Goal: Find specific page/section: Find specific page/section

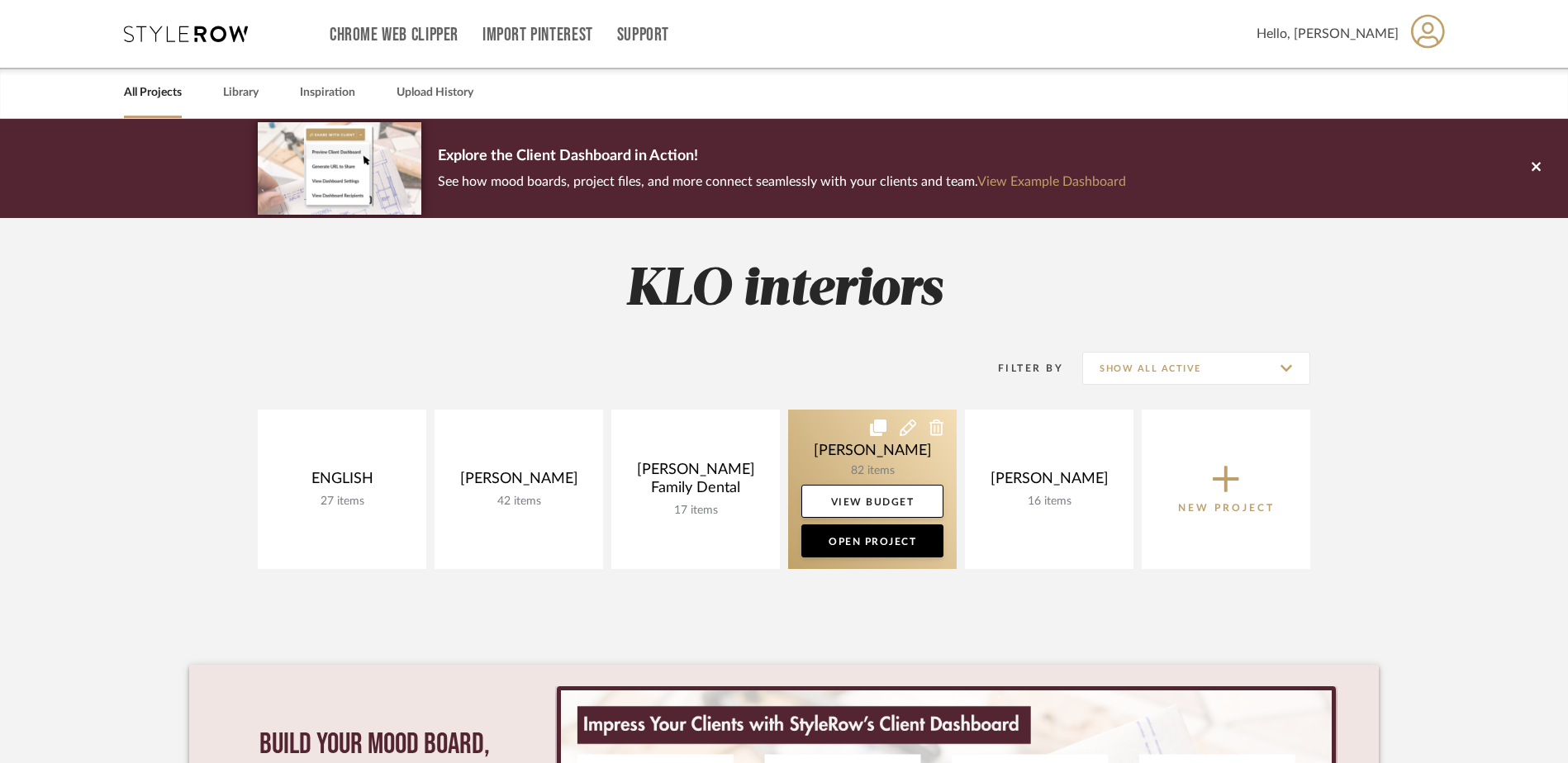
click at [872, 464] on link at bounding box center [872, 489] width 169 height 160
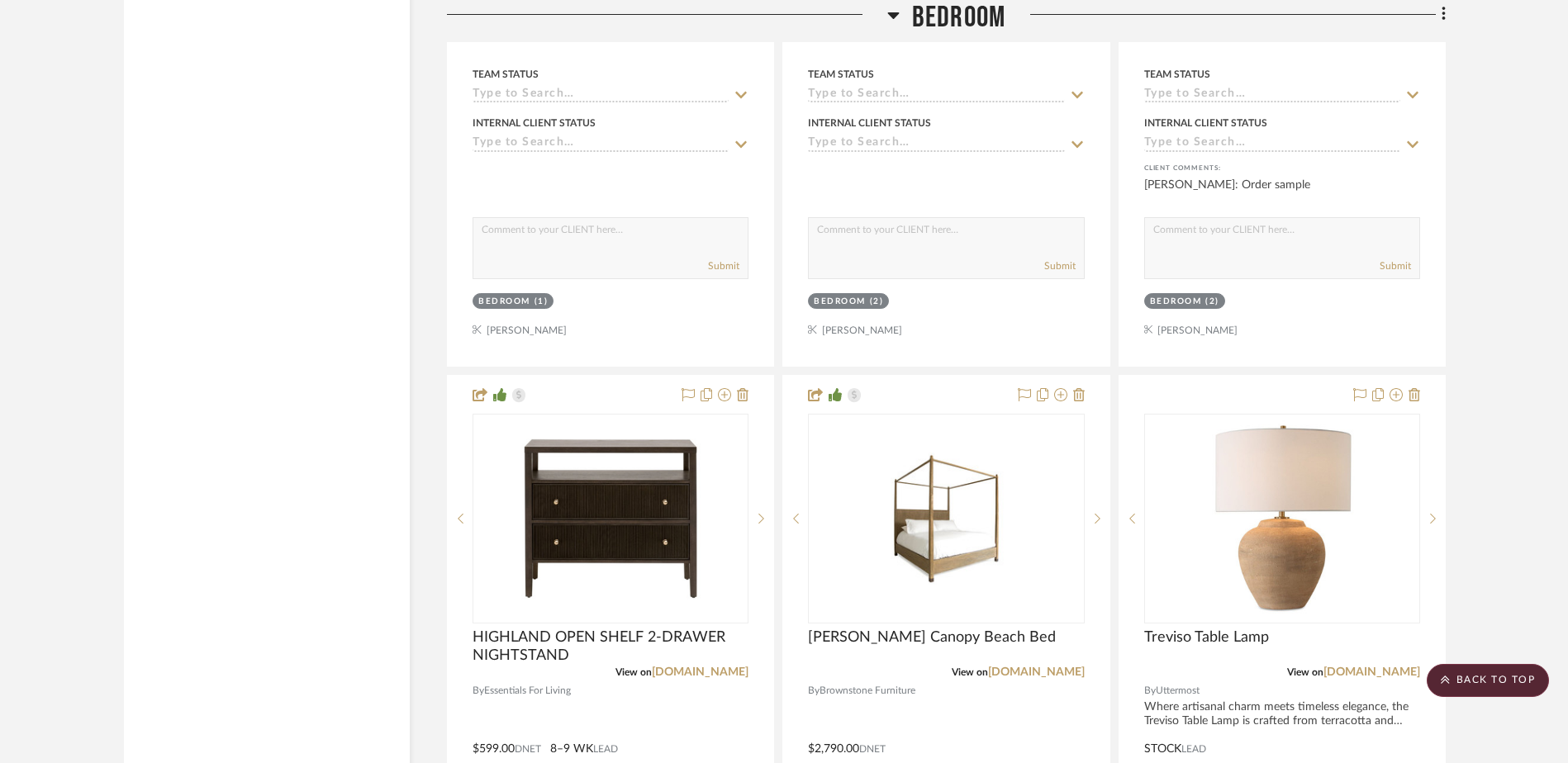
scroll to position [3220, 0]
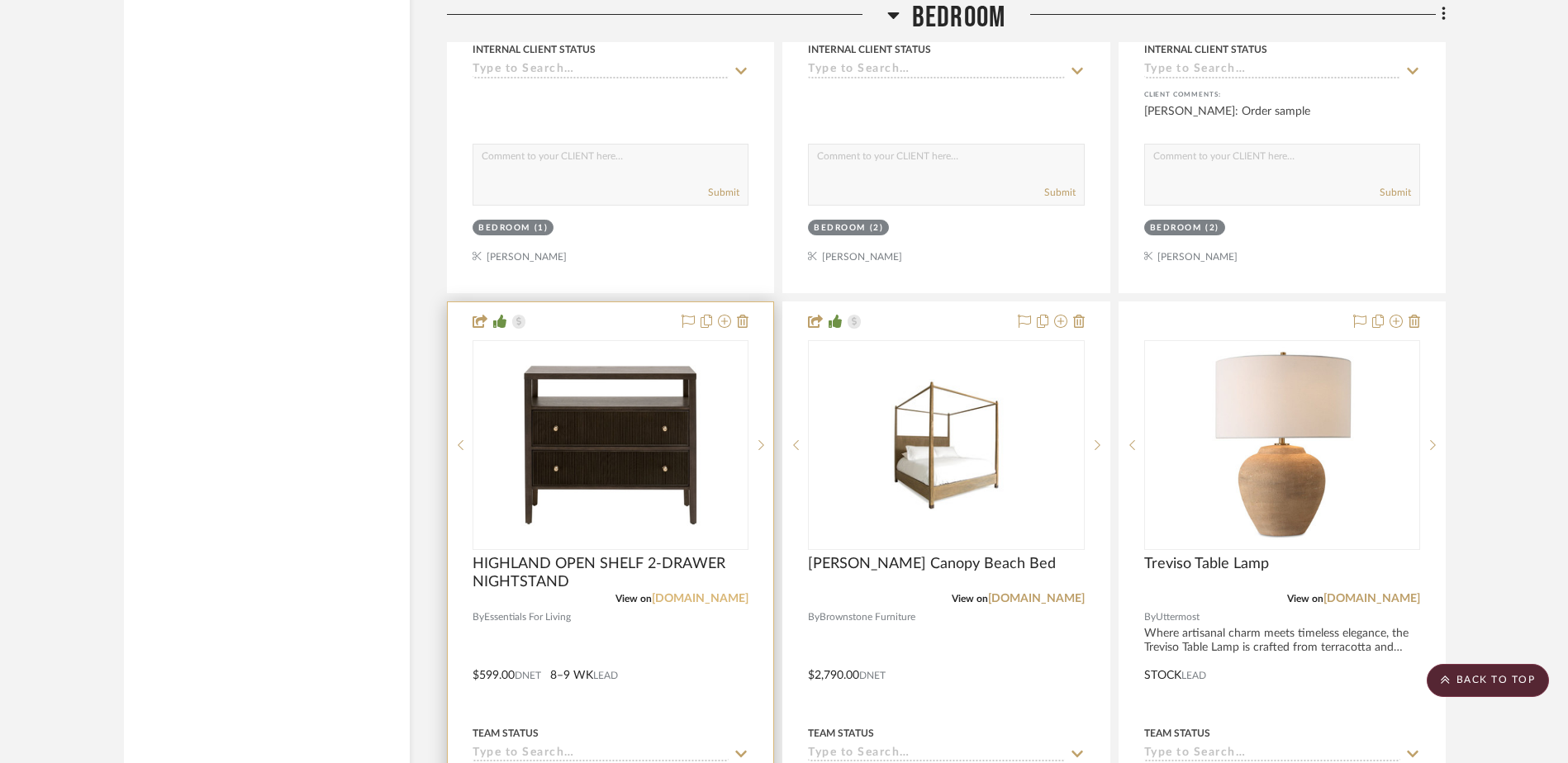
click at [665, 599] on link "essentialsforliving.com" at bounding box center [700, 599] width 97 height 11
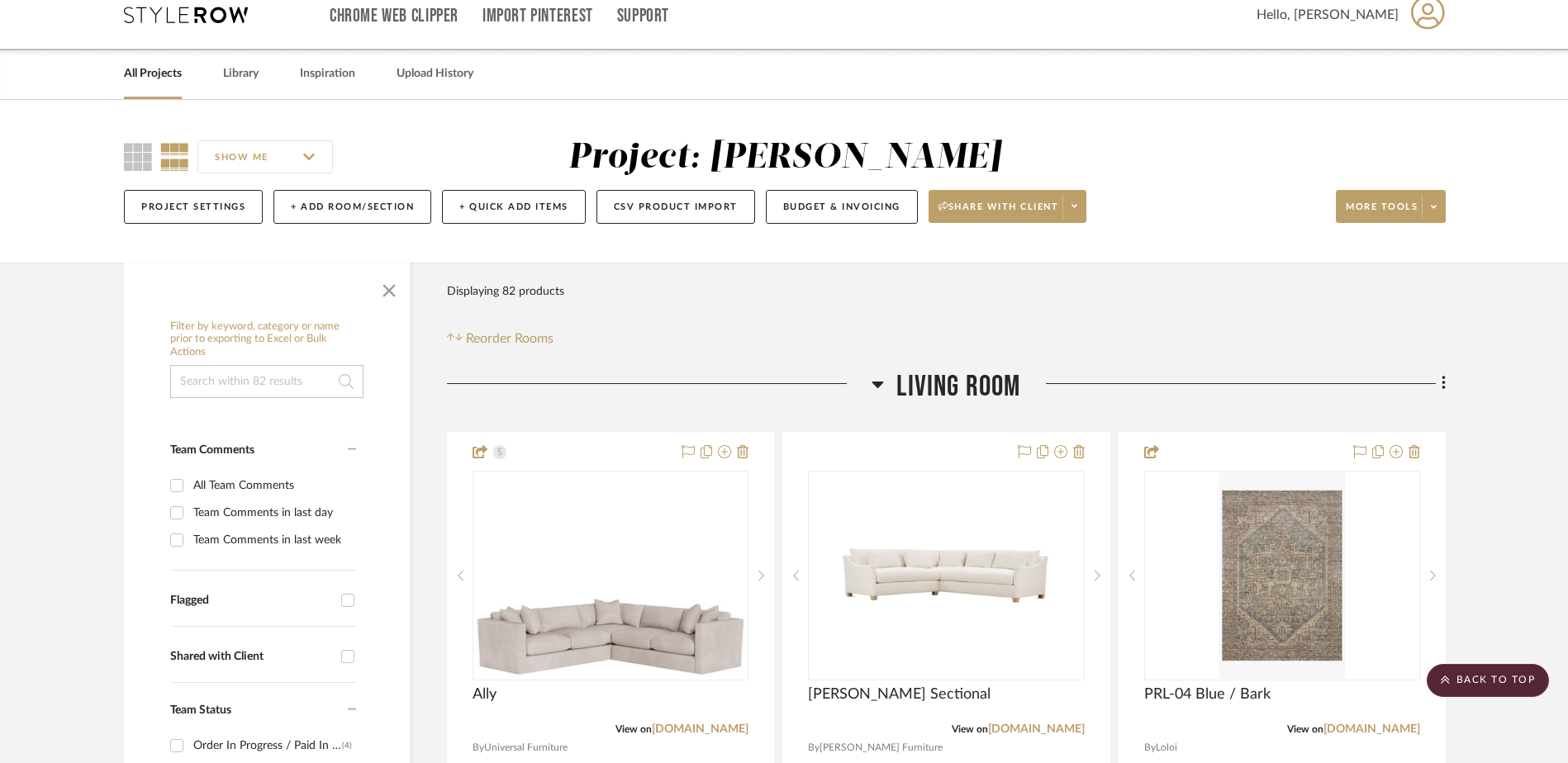
scroll to position [0, 0]
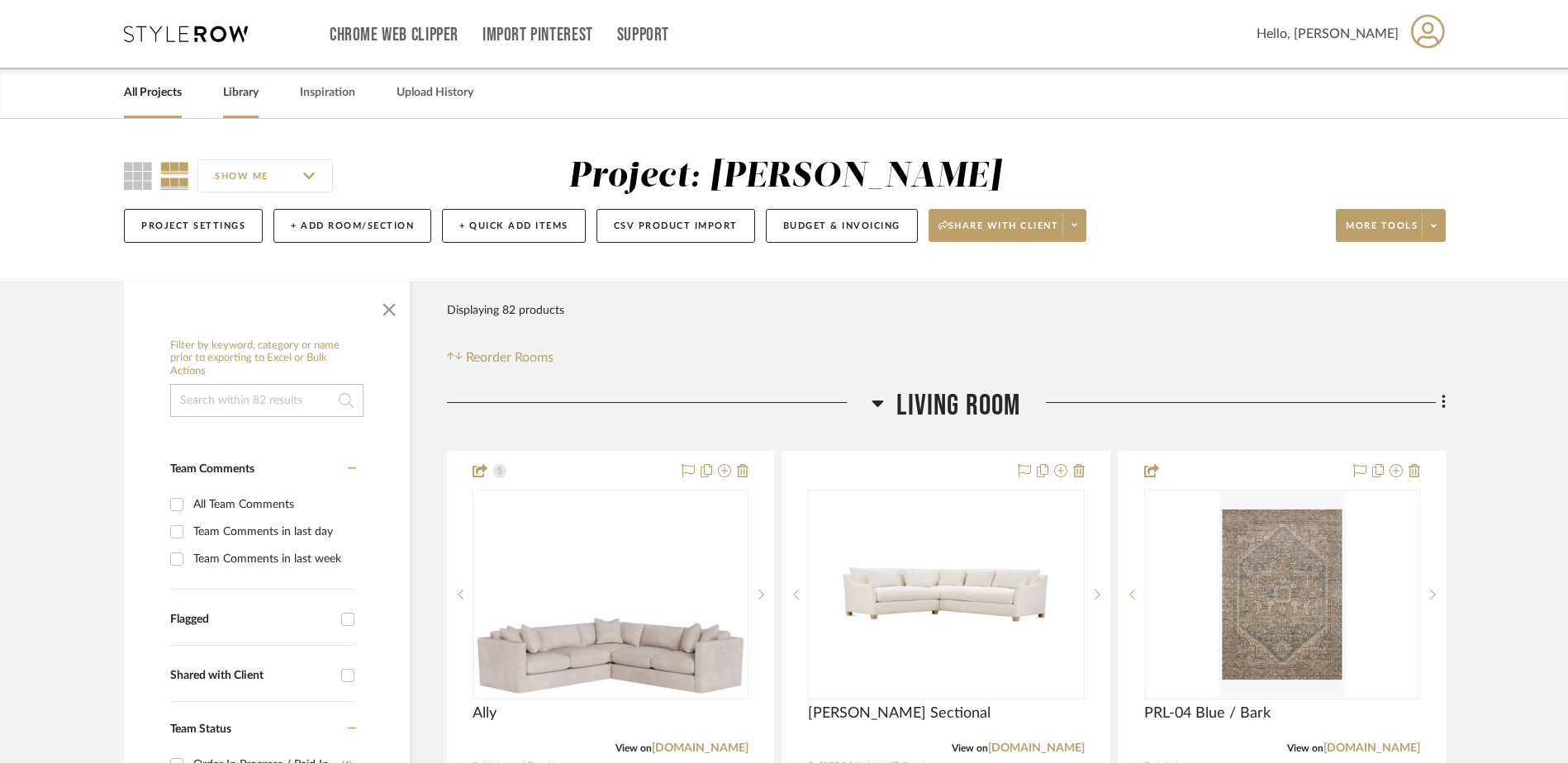
click at [248, 88] on link "Library" at bounding box center [241, 93] width 35 height 22
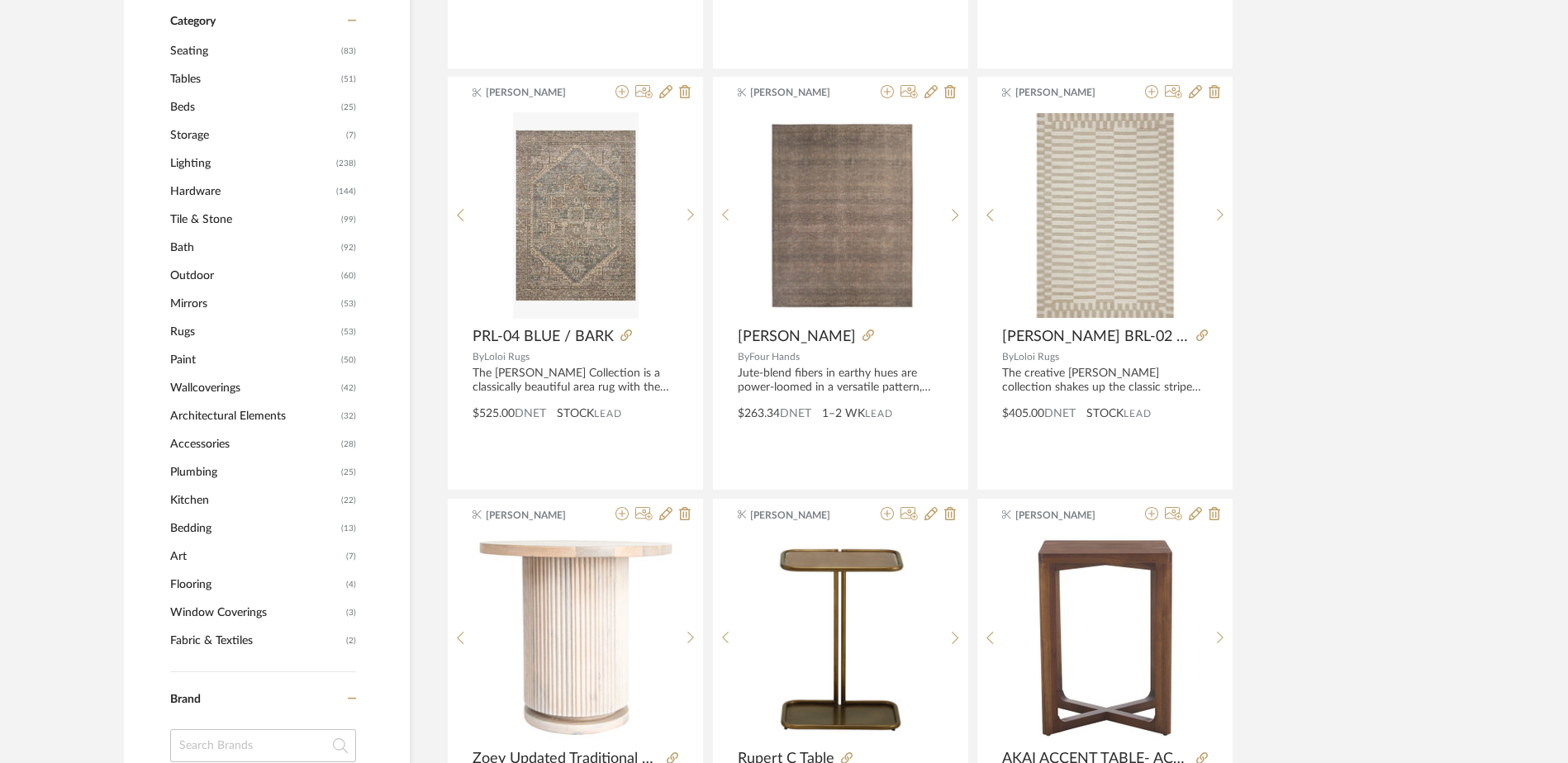
scroll to position [578, 0]
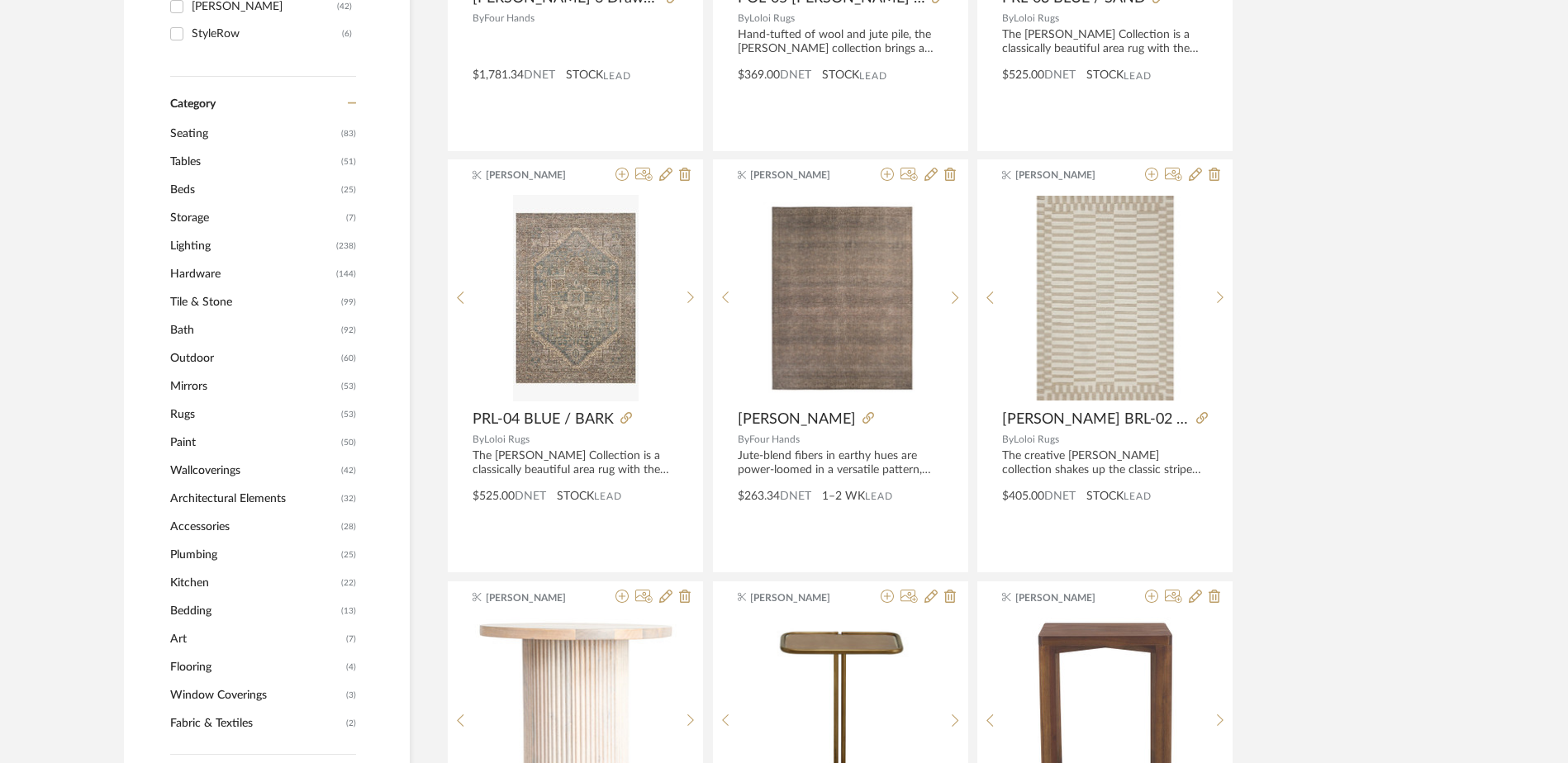
click at [196, 221] on span "Storage" at bounding box center [256, 218] width 172 height 28
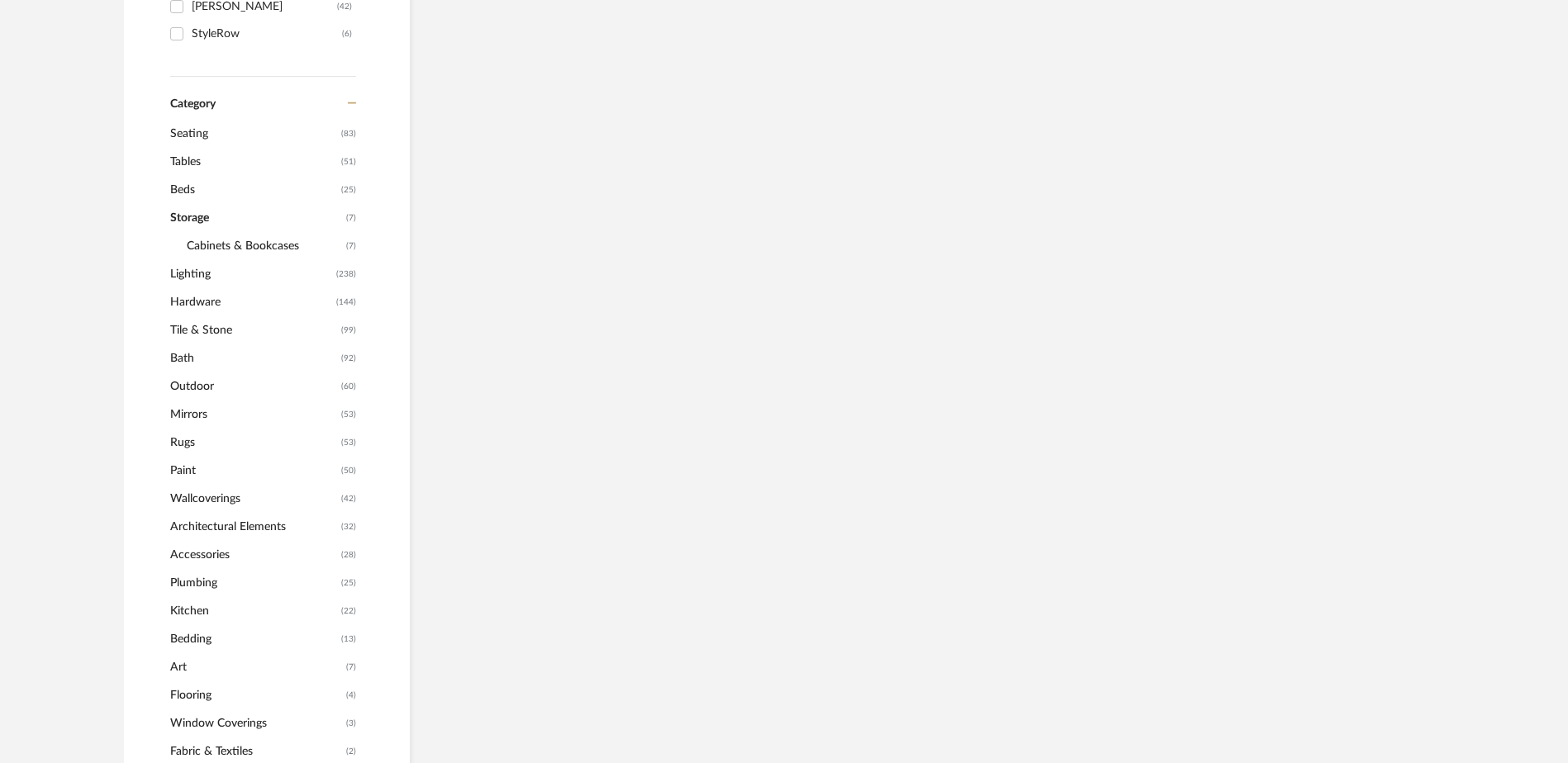
scroll to position [576, 0]
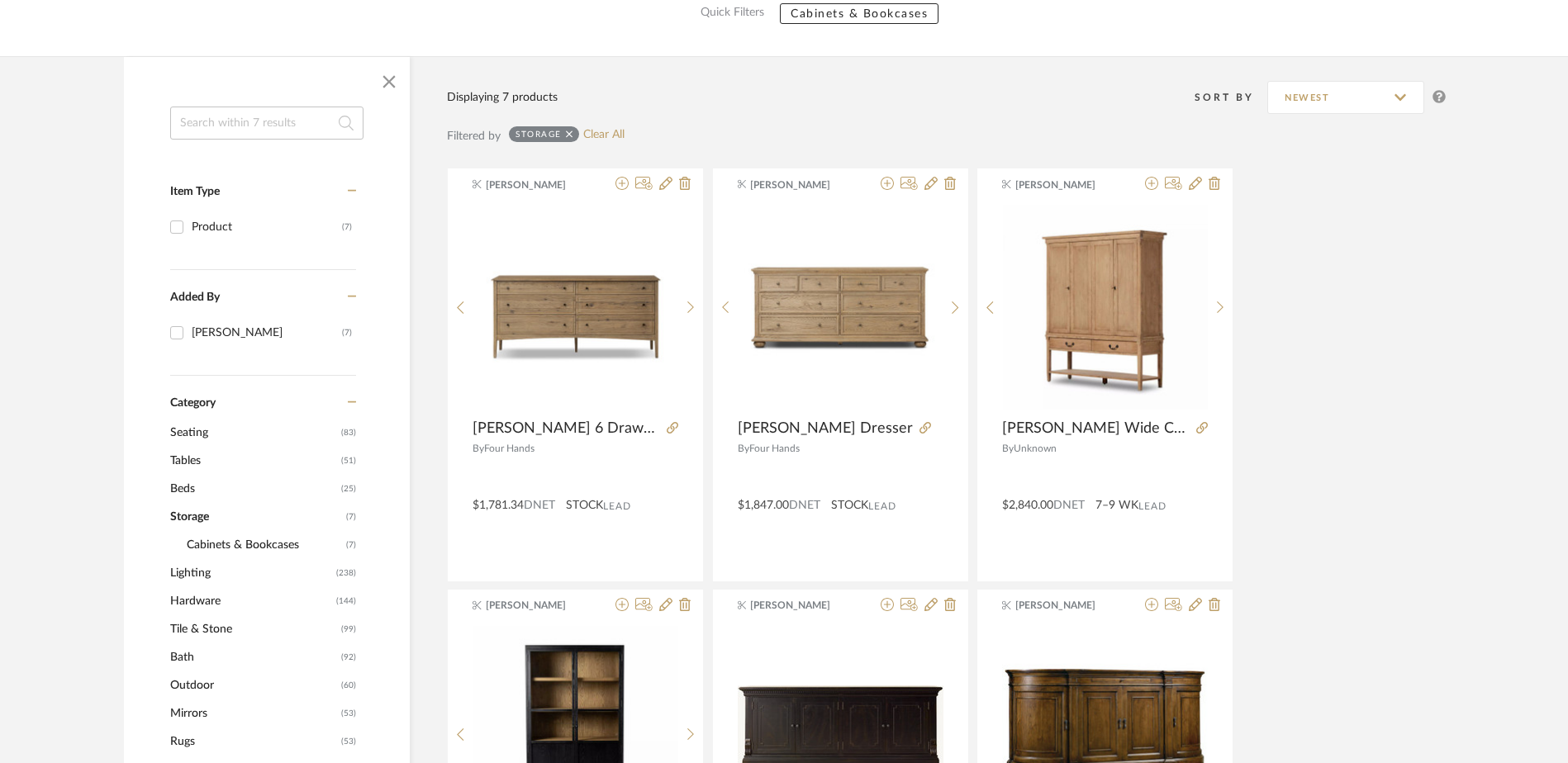
scroll to position [224, 0]
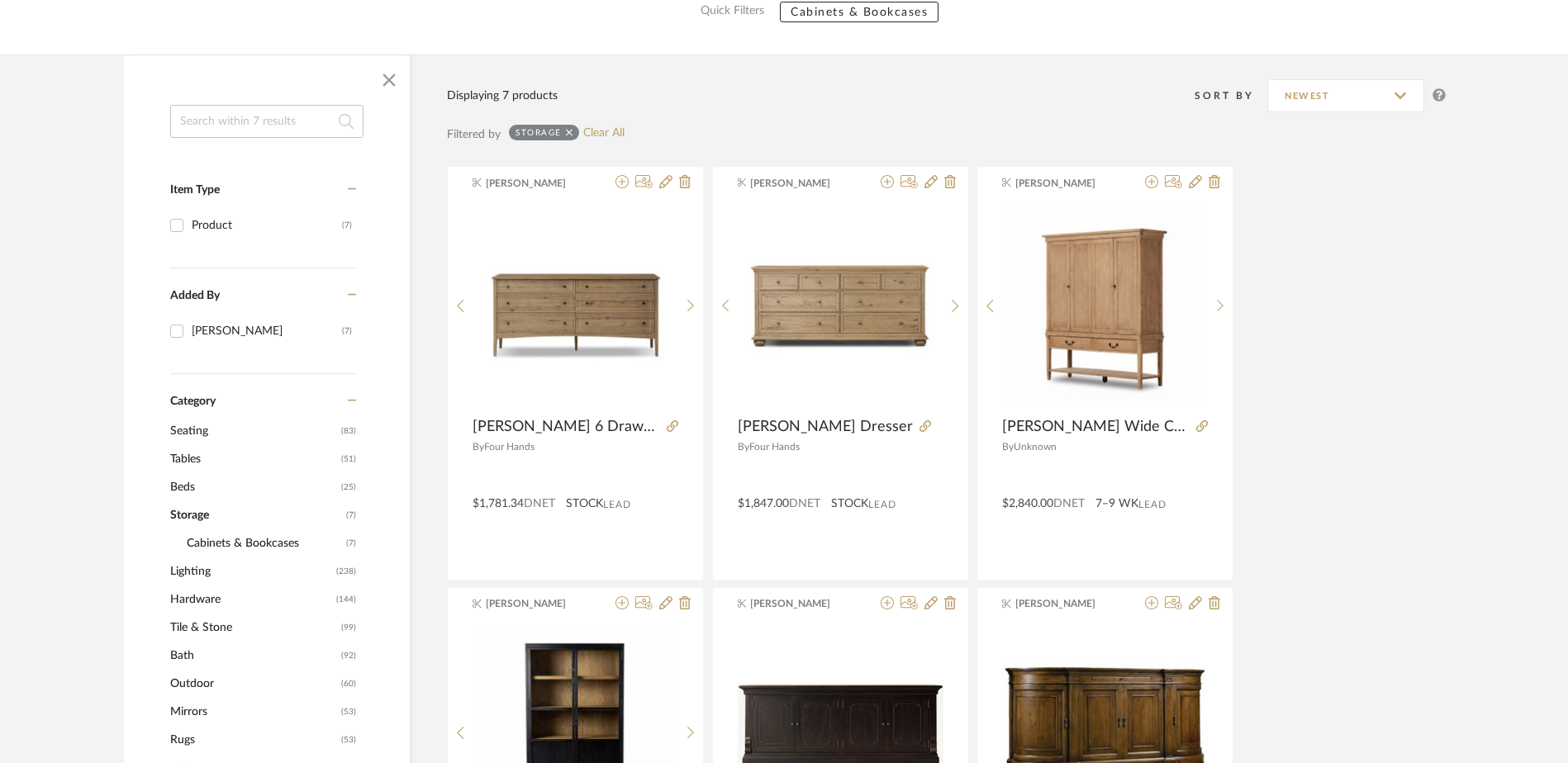
click at [190, 457] on span "Tables" at bounding box center [253, 459] width 167 height 28
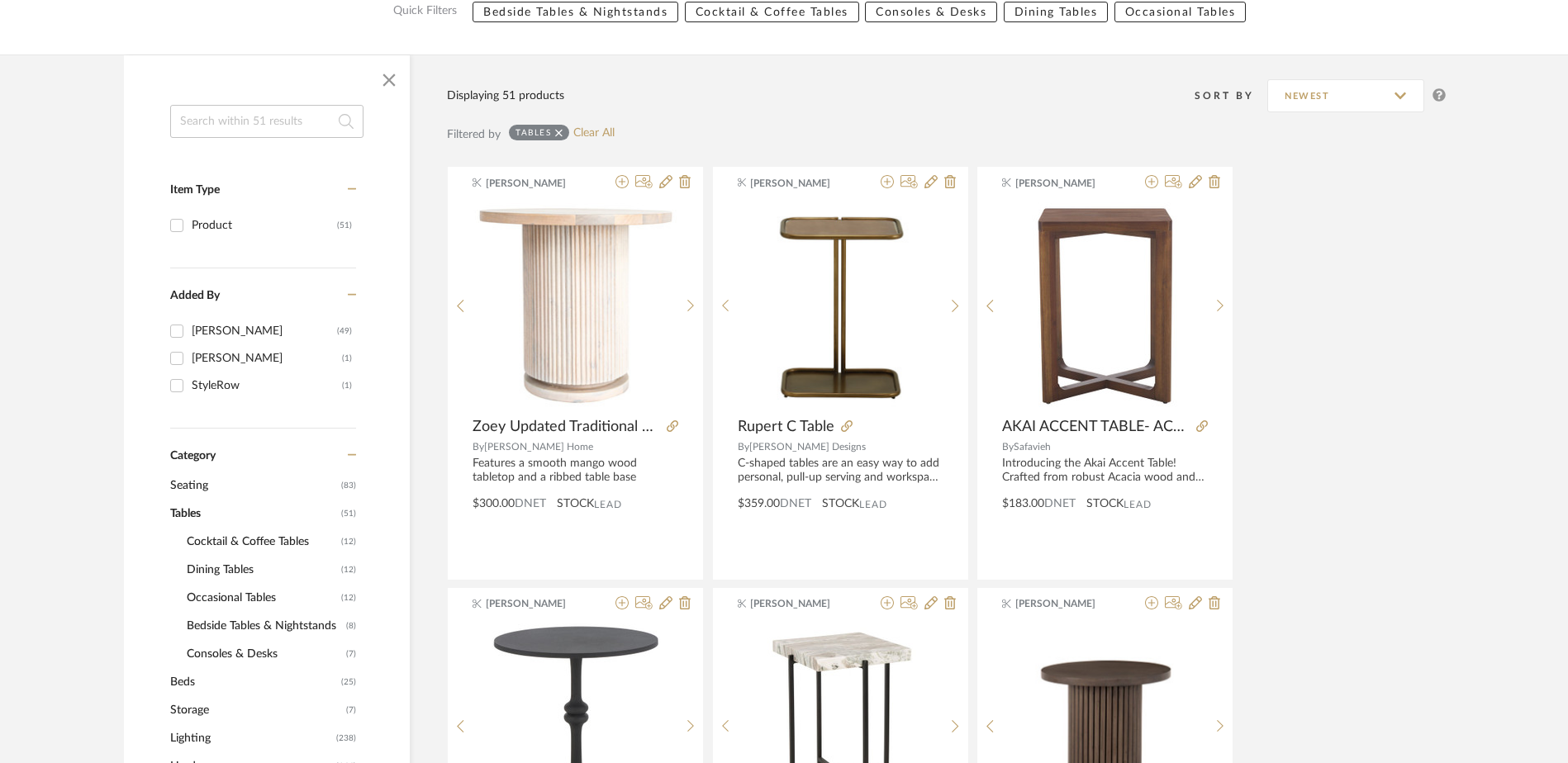
click at [216, 623] on span "Bedside Tables & Nightstands" at bounding box center [264, 626] width 155 height 28
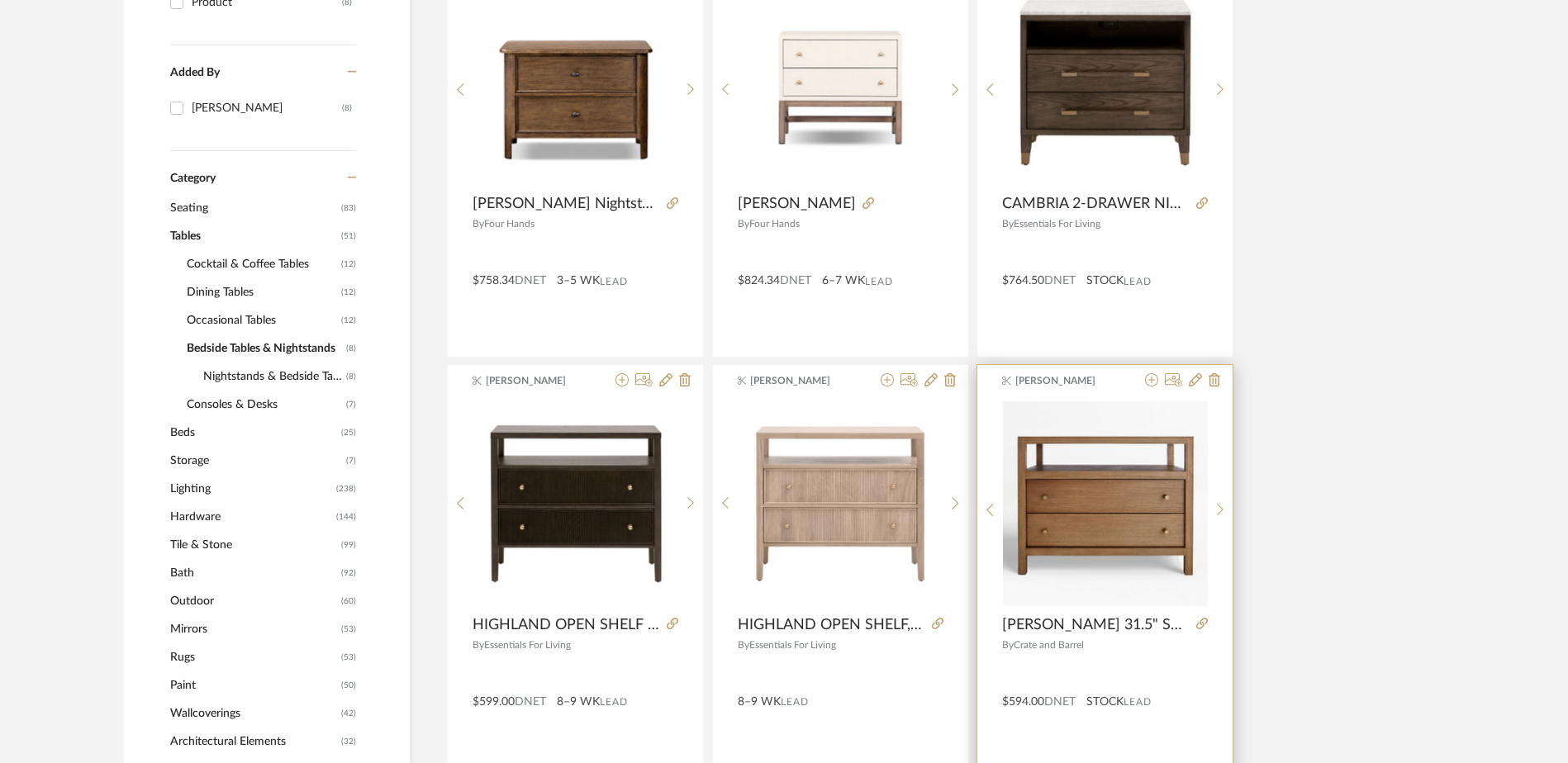
scroll to position [694, 0]
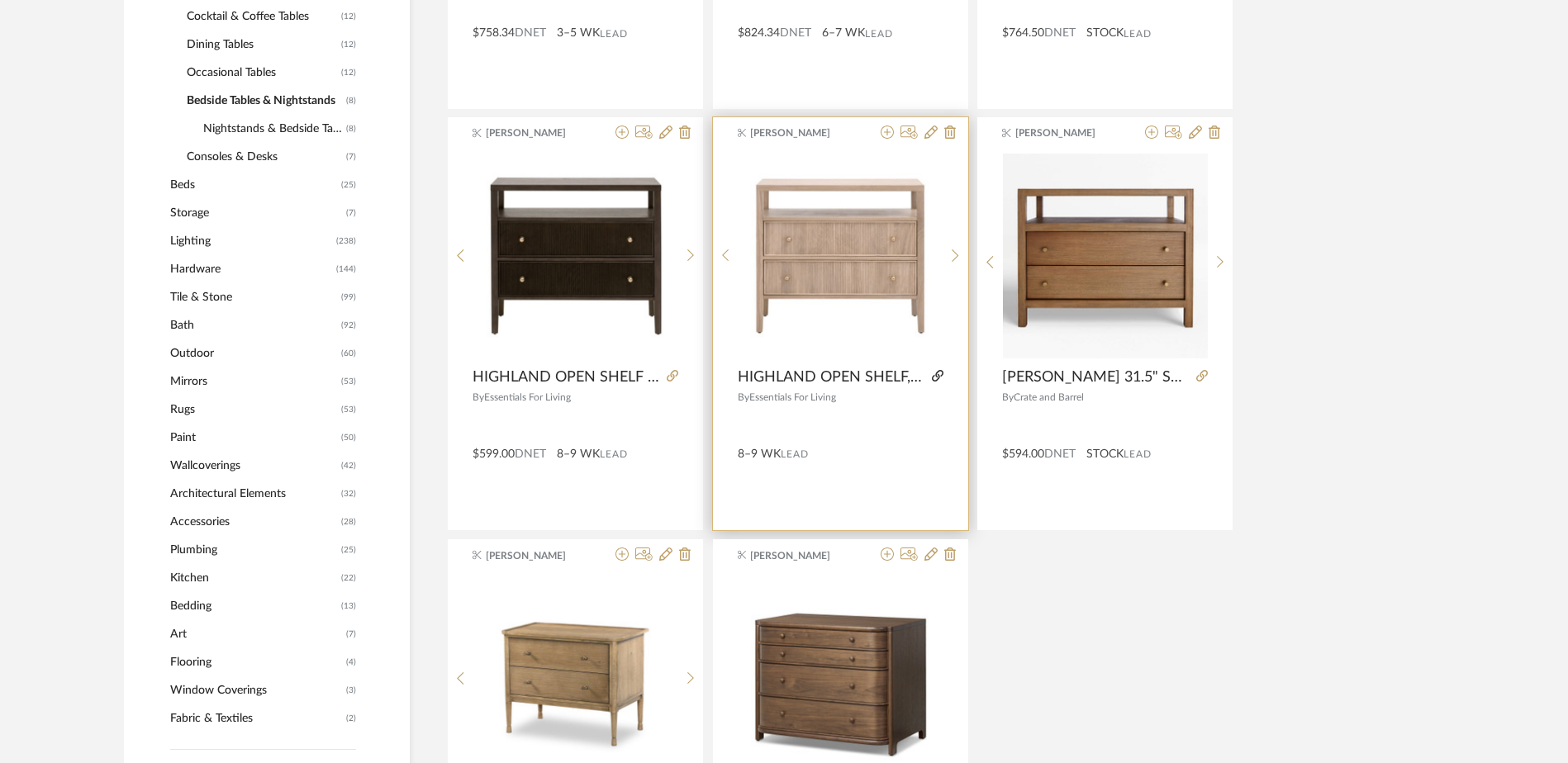
click at [937, 374] on icon at bounding box center [937, 376] width 11 height 11
